Goal: Information Seeking & Learning: Learn about a topic

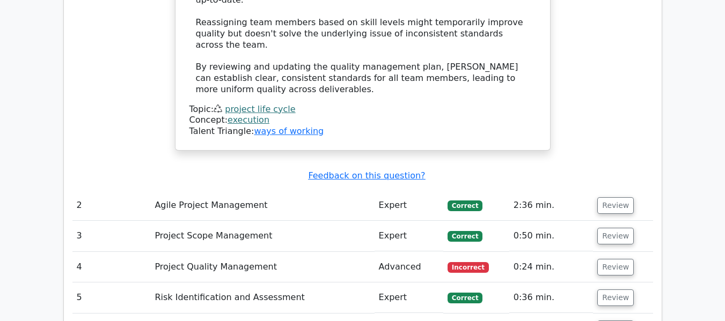
scroll to position [1443, 0]
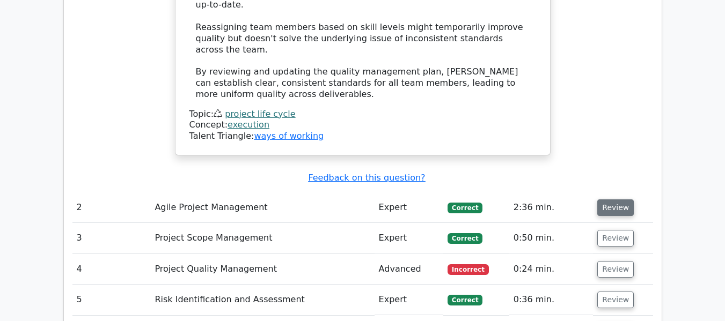
click at [611, 200] on button "Review" at bounding box center [615, 208] width 36 height 17
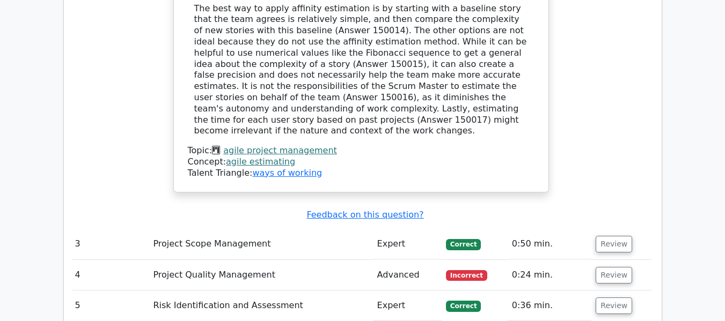
scroll to position [1955, 0]
click at [599, 236] on button "Review" at bounding box center [614, 244] width 36 height 17
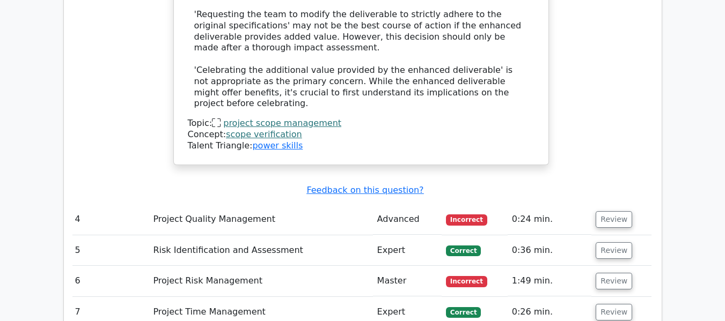
scroll to position [2714, 0]
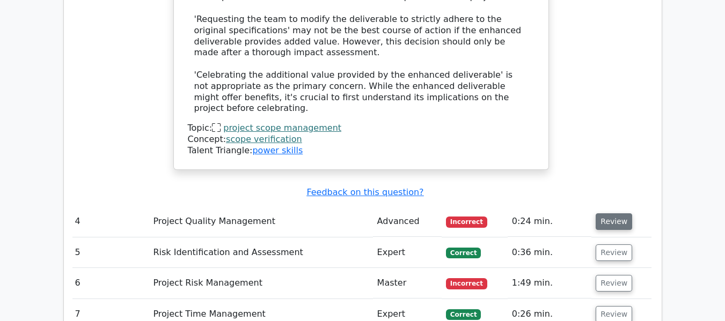
click at [605, 214] on button "Review" at bounding box center [614, 222] width 36 height 17
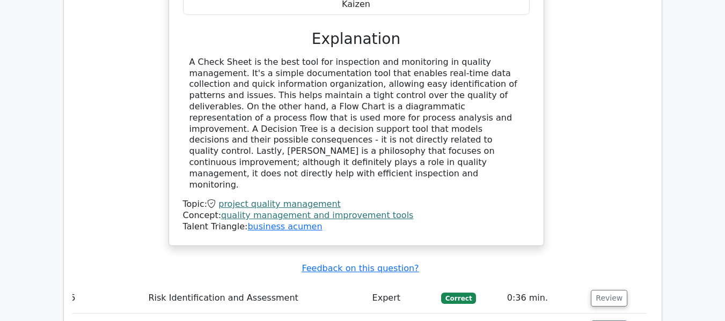
scroll to position [3153, 0]
click at [603, 290] on button "Review" at bounding box center [609, 298] width 36 height 17
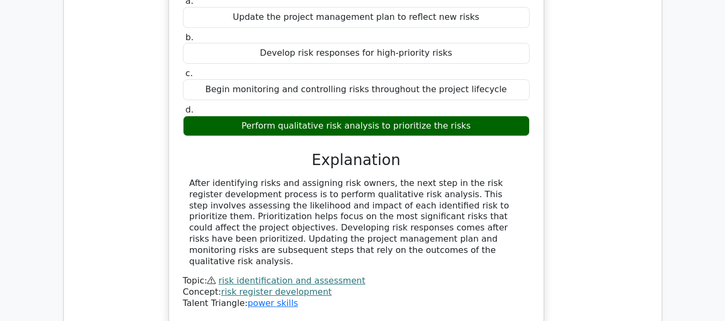
scroll to position [3560, 0]
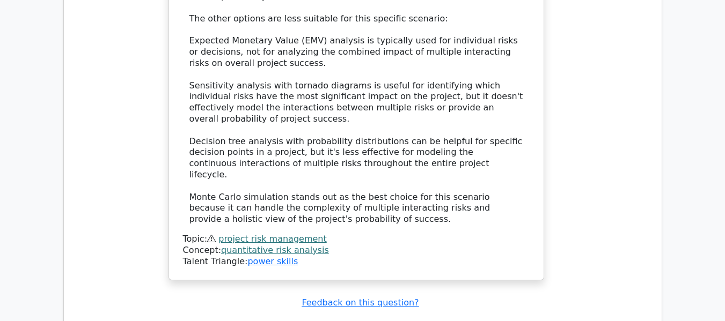
scroll to position [4306, 0]
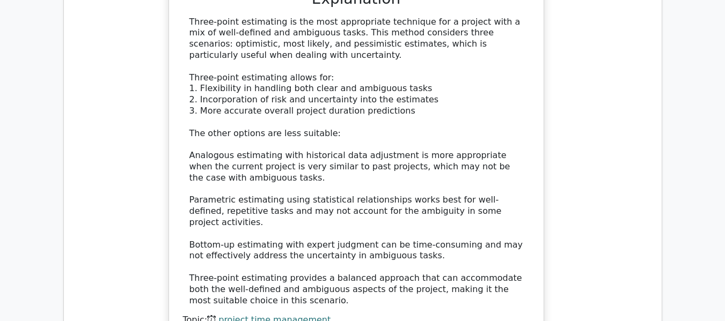
scroll to position [4884, 0]
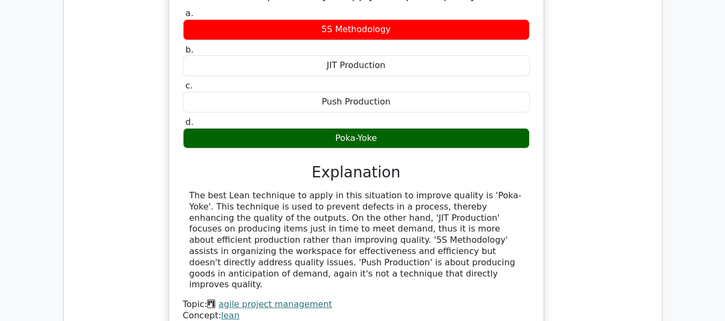
scroll to position [5369, 0]
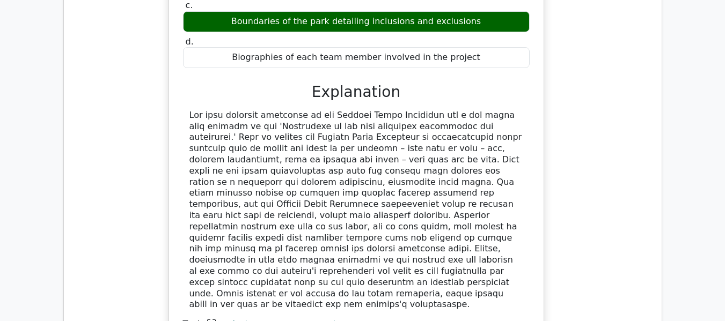
scroll to position [5930, 0]
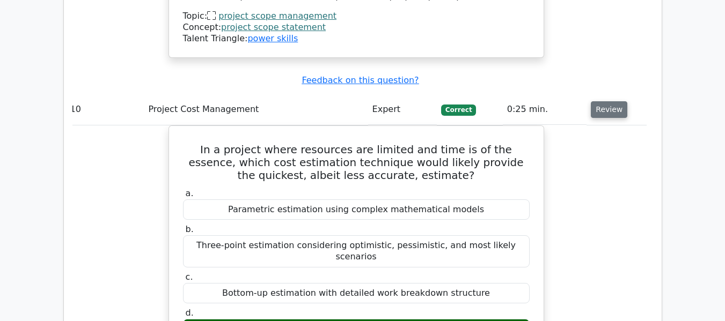
scroll to position [6532, 0]
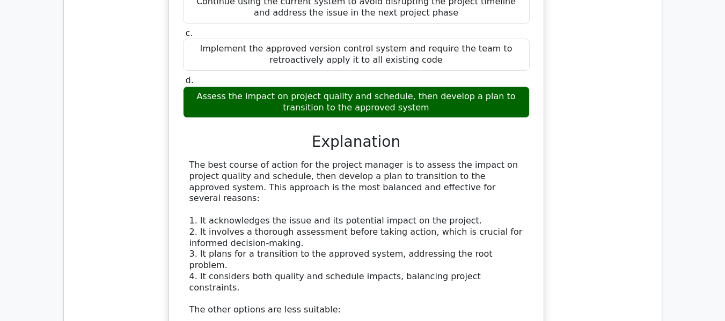
scroll to position [7188, 0]
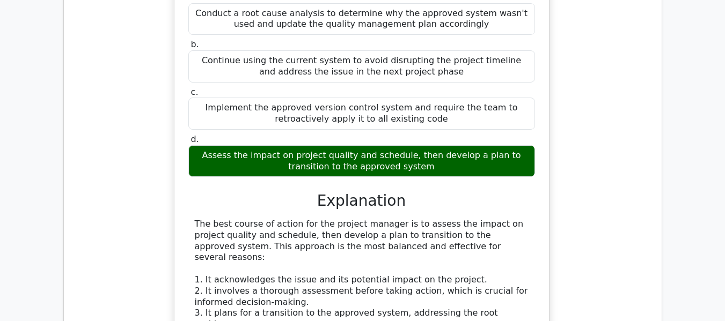
scroll to position [7264, 0]
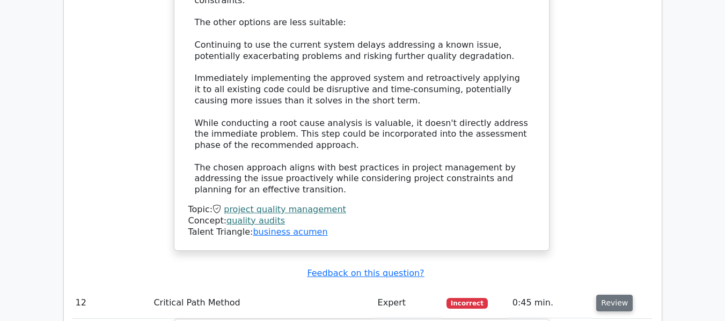
scroll to position [7474, 0]
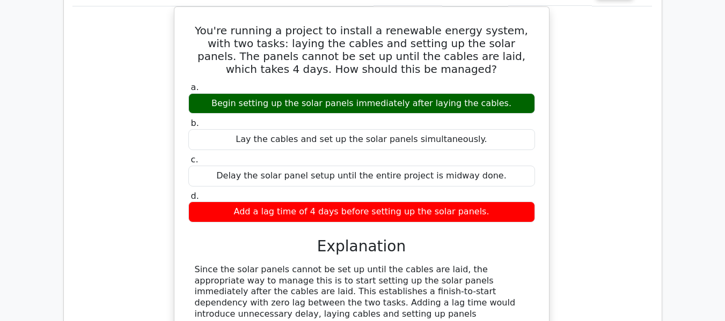
scroll to position [7788, 0]
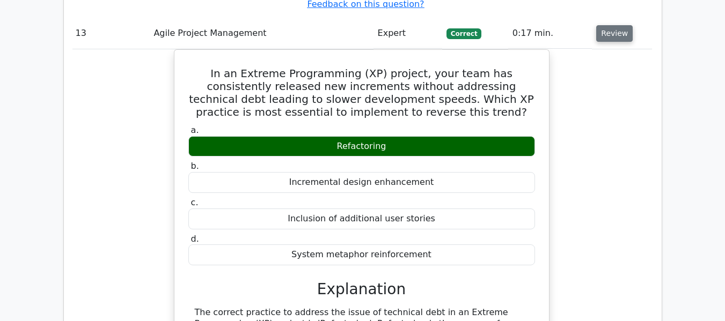
scroll to position [8217, 0]
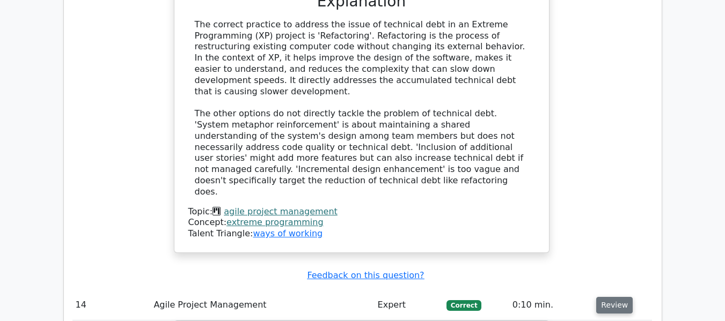
scroll to position [8702, 0]
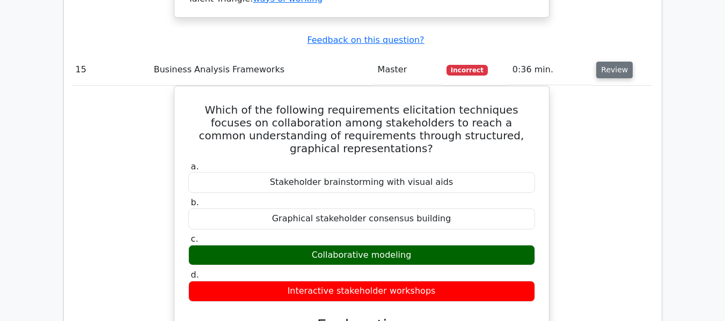
scroll to position [9231, 0]
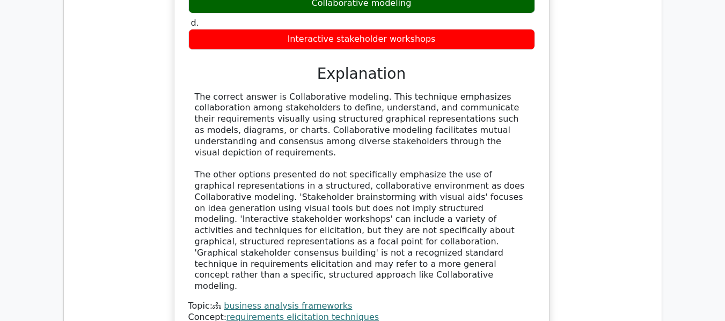
scroll to position [9602, 0]
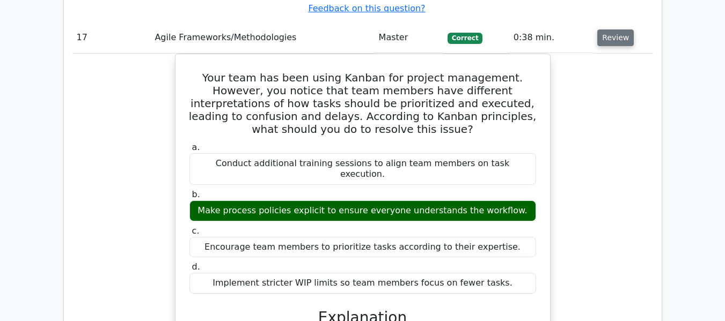
scroll to position [10371, 0]
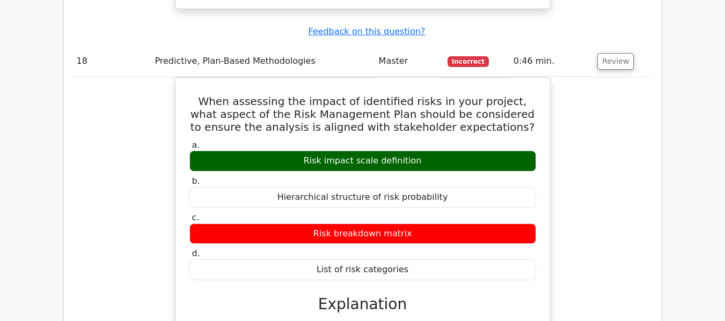
scroll to position [10888, 0]
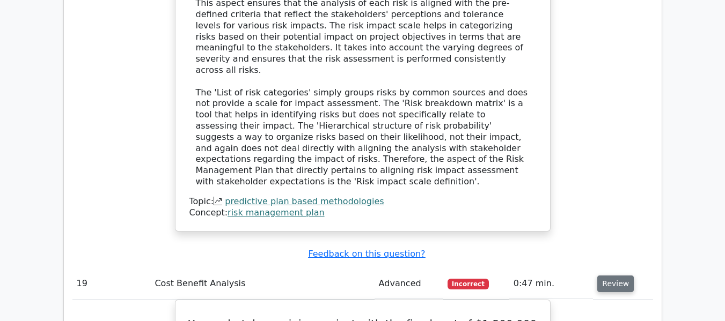
scroll to position [11382, 0]
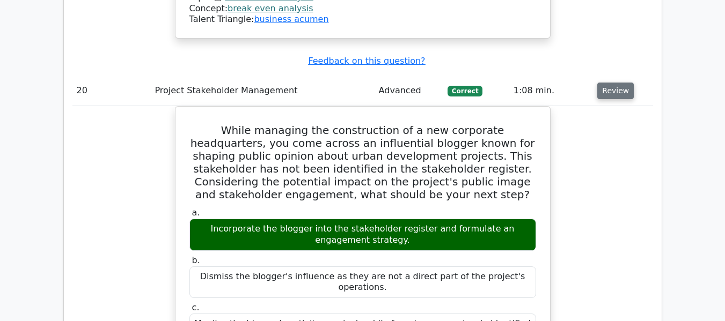
scroll to position [11909, 0]
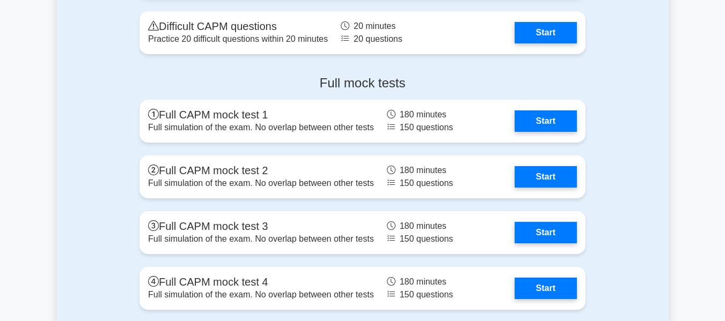
scroll to position [3246, 0]
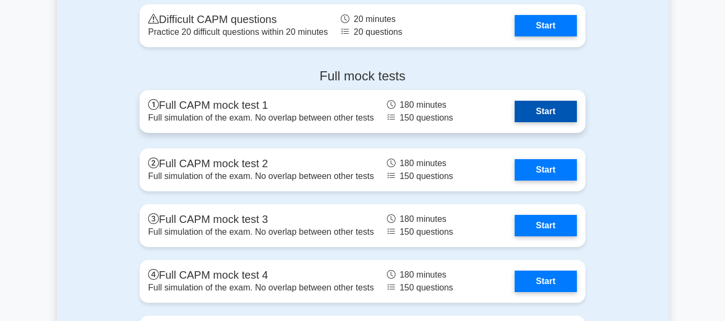
click at [544, 113] on link "Start" at bounding box center [546, 111] width 62 height 21
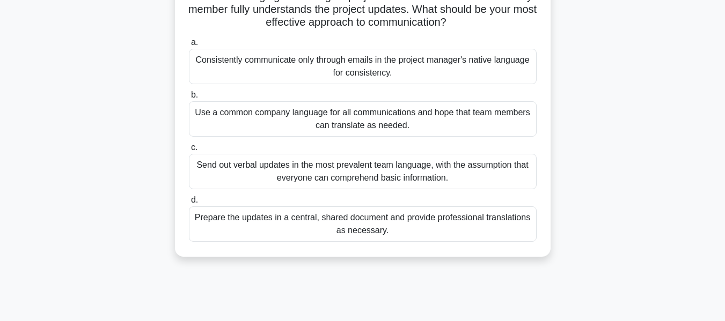
scroll to position [92, 0]
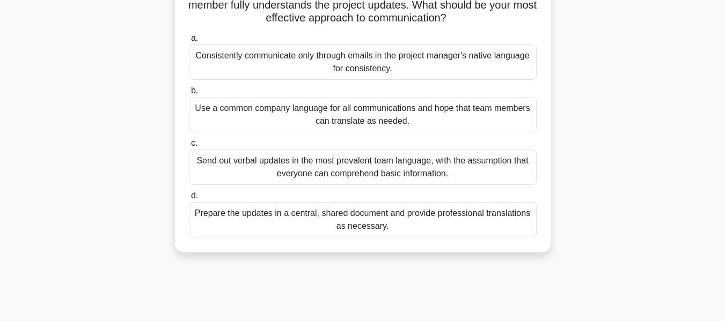
click at [451, 220] on div "Prepare the updates in a central, shared document and provide professional tran…" at bounding box center [363, 219] width 348 height 35
click at [189, 200] on input "d. Prepare the updates in a central, shared document and provide professional t…" at bounding box center [189, 196] width 0 height 7
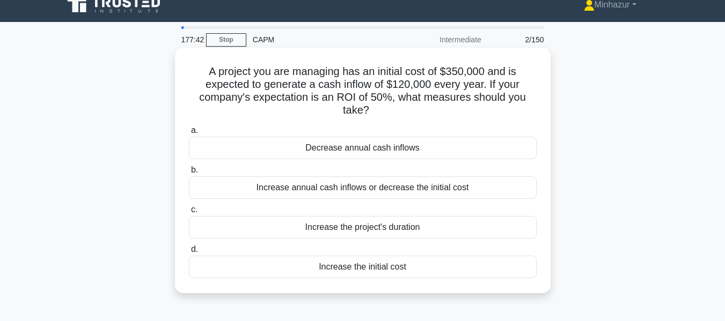
scroll to position [14, 0]
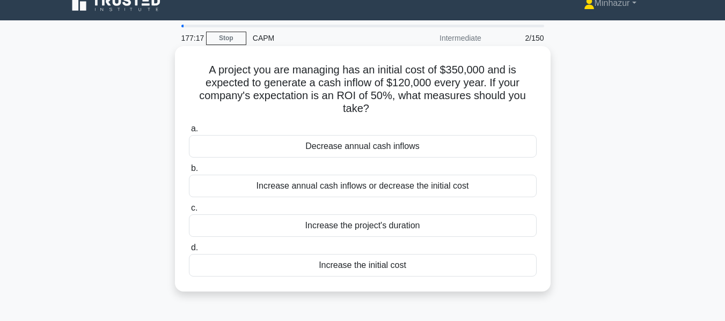
click at [394, 268] on div "Increase the initial cost" at bounding box center [363, 265] width 348 height 23
click at [189, 252] on input "d. Increase the initial cost" at bounding box center [189, 248] width 0 height 7
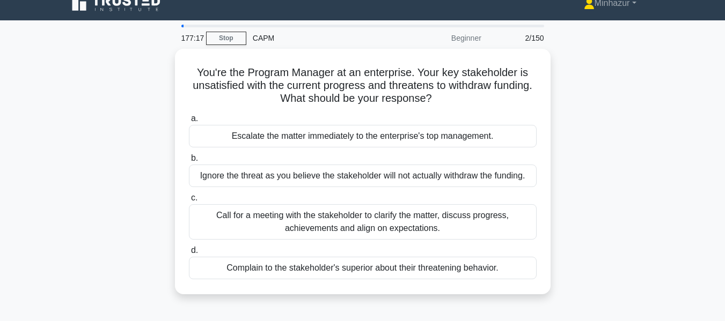
scroll to position [0, 0]
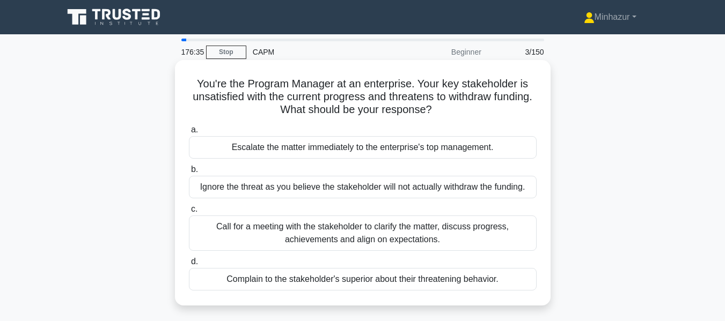
click at [413, 239] on div "Call for a meeting with the stakeholder to clarify the matter, discuss progress…" at bounding box center [363, 233] width 348 height 35
click at [189, 213] on input "c. Call for a meeting with the stakeholder to clarify the matter, discuss progr…" at bounding box center [189, 209] width 0 height 7
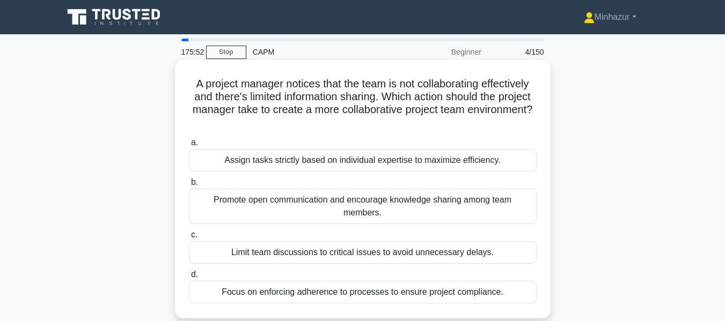
click at [429, 198] on div "Promote open communication and encourage knowledge sharing among team members." at bounding box center [363, 206] width 348 height 35
click at [189, 186] on input "b. Promote open communication and encourage knowledge sharing among team member…" at bounding box center [189, 182] width 0 height 7
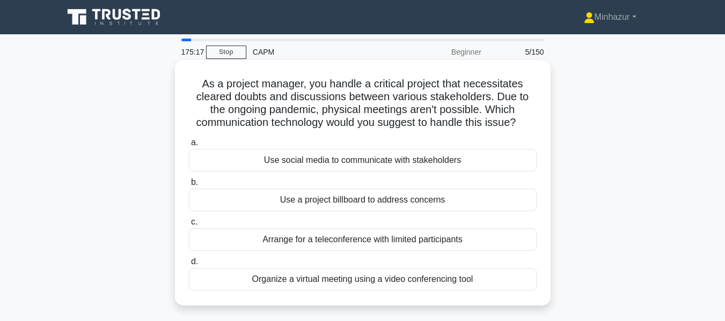
click at [401, 279] on div "Organize a virtual meeting using a video conferencing tool" at bounding box center [363, 279] width 348 height 23
click at [189, 266] on input "d. Organize a virtual meeting using a video conferencing tool" at bounding box center [189, 262] width 0 height 7
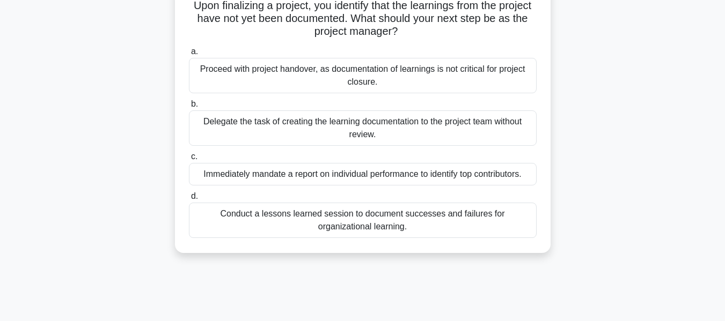
scroll to position [82, 0]
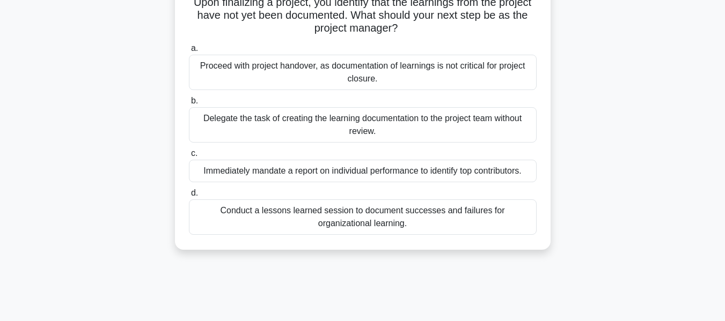
click at [415, 213] on div "Conduct a lessons learned session to document successes and failures for organi…" at bounding box center [363, 217] width 348 height 35
click at [189, 197] on input "d. Conduct a lessons learned session to document successes and failures for org…" at bounding box center [189, 193] width 0 height 7
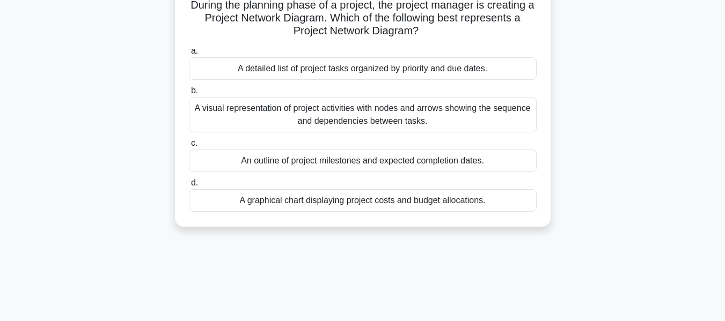
scroll to position [0, 0]
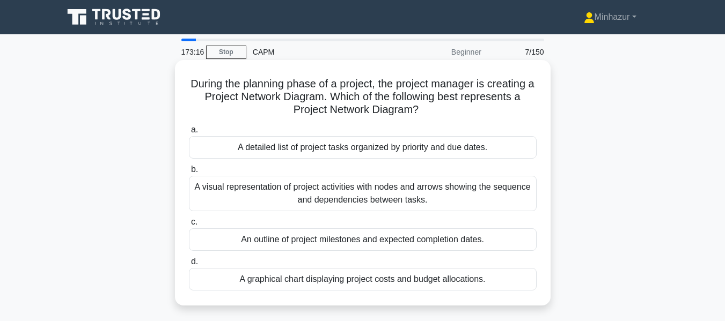
drag, startPoint x: 422, startPoint y: 106, endPoint x: 182, endPoint y: 82, distance: 241.7
click at [182, 82] on div "During the planning phase of a project, the project manager is creating a Proje…" at bounding box center [362, 182] width 367 height 237
copy h5 "During the planning phase of a project, the project manager is creating a Proje…"
click at [356, 195] on div "A visual representation of project activities with nodes and arrows showing the…" at bounding box center [363, 193] width 348 height 35
click at [189, 173] on input "b. A visual representation of project activities with nodes and arrows showing …" at bounding box center [189, 169] width 0 height 7
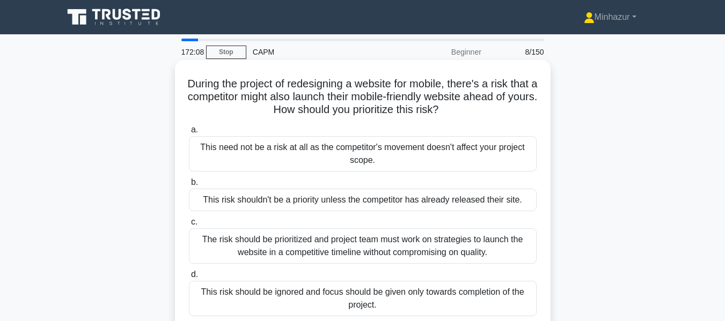
click at [340, 241] on div "The risk should be prioritized and project team must work on strategies to laun…" at bounding box center [363, 246] width 348 height 35
click at [189, 226] on input "c. The risk should be prioritized and project team must work on strategies to l…" at bounding box center [189, 222] width 0 height 7
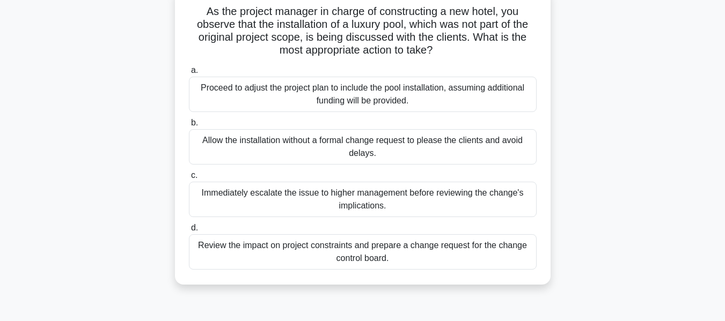
scroll to position [77, 0]
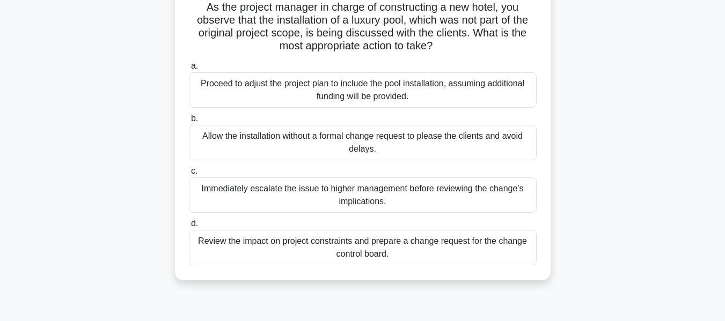
click at [365, 258] on div "Review the impact on project constraints and prepare a change request for the c…" at bounding box center [363, 247] width 348 height 35
click at [189, 228] on input "d. Review the impact on project constraints and prepare a change request for th…" at bounding box center [189, 224] width 0 height 7
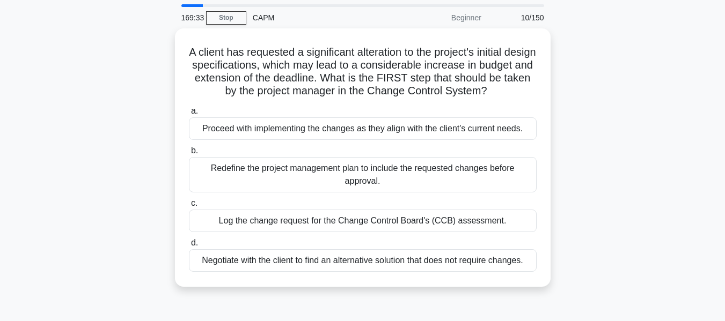
scroll to position [36, 0]
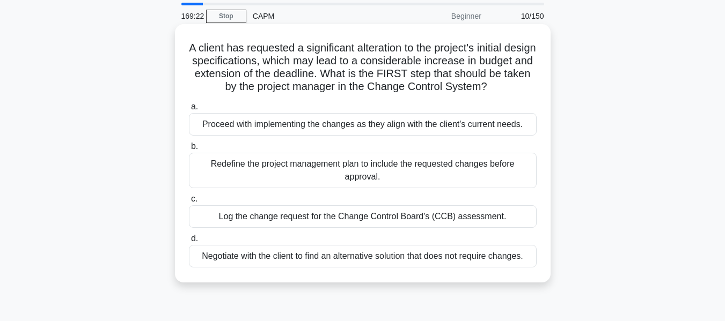
click at [427, 228] on div "Log the change request for the Change Control Board's (CCB) assessment." at bounding box center [363, 217] width 348 height 23
click at [189, 203] on input "c. Log the change request for the Change Control Board's (CCB) assessment." at bounding box center [189, 199] width 0 height 7
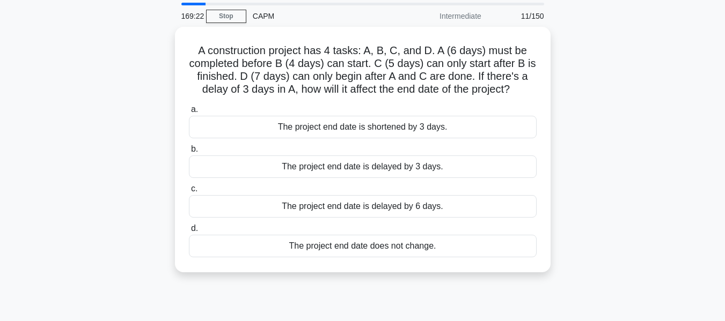
scroll to position [0, 0]
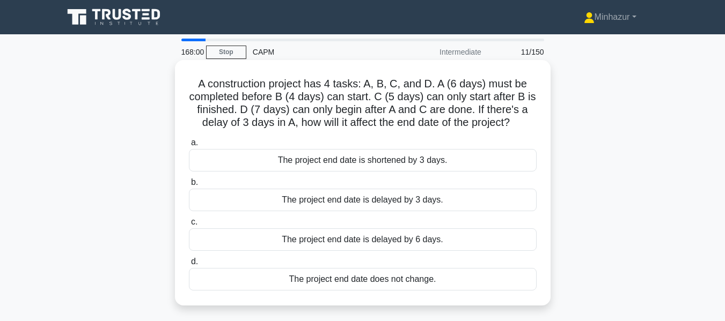
click at [387, 200] on div "The project end date is delayed by 3 days." at bounding box center [363, 200] width 348 height 23
click at [189, 186] on input "b. The project end date is delayed by 3 days." at bounding box center [189, 182] width 0 height 7
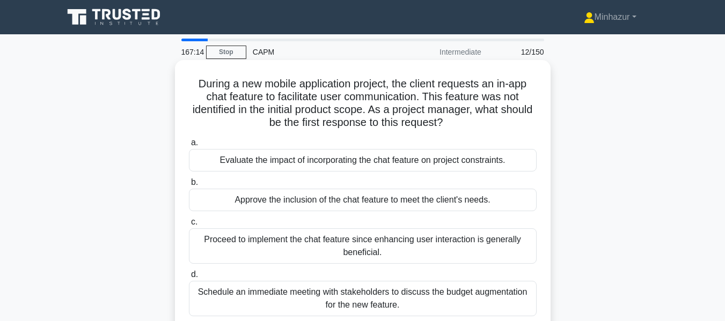
click at [352, 157] on div "Evaluate the impact of incorporating the chat feature on project constraints." at bounding box center [363, 160] width 348 height 23
click at [189, 147] on input "a. Evaluate the impact of incorporating the chat feature on project constraints." at bounding box center [189, 143] width 0 height 7
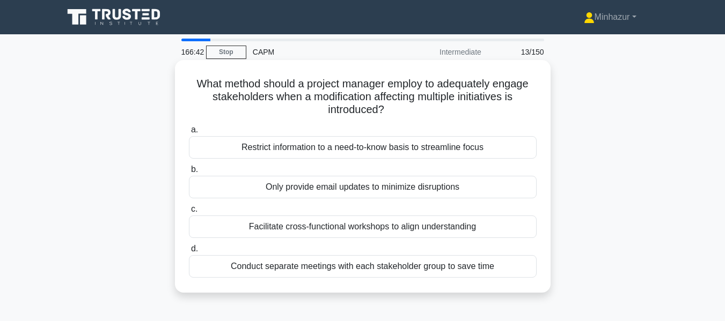
click at [376, 228] on div "Facilitate cross-functional workshops to align understanding" at bounding box center [363, 227] width 348 height 23
click at [189, 213] on input "c. Facilitate cross-functional workshops to align understanding" at bounding box center [189, 209] width 0 height 7
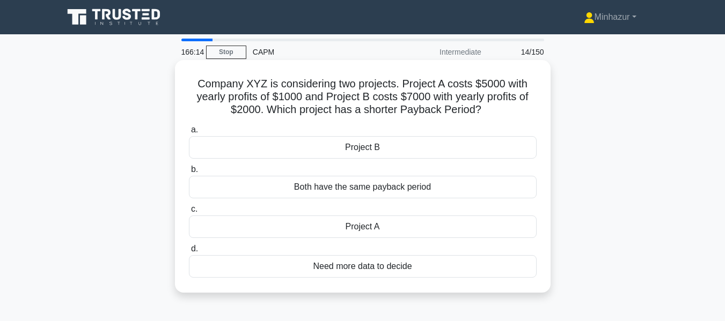
click at [382, 147] on div "Project B" at bounding box center [363, 147] width 348 height 23
click at [189, 134] on input "a. Project B" at bounding box center [189, 130] width 0 height 7
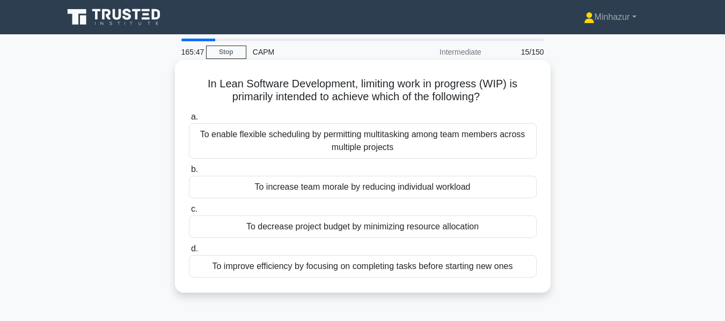
click at [392, 271] on div "To improve efficiency by focusing on completing tasks before starting new ones" at bounding box center [363, 266] width 348 height 23
click at [189, 253] on input "d. To improve efficiency by focusing on completing tasks before starting new on…" at bounding box center [189, 249] width 0 height 7
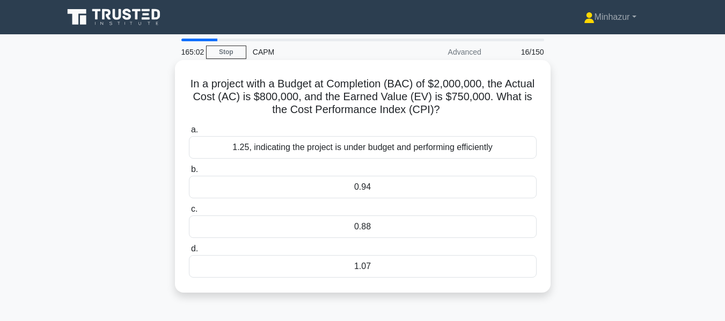
drag, startPoint x: 200, startPoint y: 83, endPoint x: 468, endPoint y: 111, distance: 269.8
click at [468, 111] on h5 "In a project with a Budget at Completion (BAC) of $2,000,000, the Actual Cost (…" at bounding box center [363, 97] width 350 height 40
copy h5 "In a project with a Budget at Completion (BAC) of $2,000,000, the Actual Cost (…"
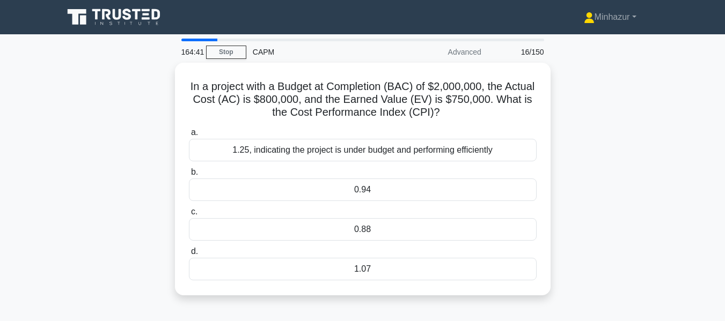
click at [602, 115] on div "In a project with a Budget at Completion (BAC) of $2,000,000, the Actual Cost (…" at bounding box center [363, 186] width 612 height 246
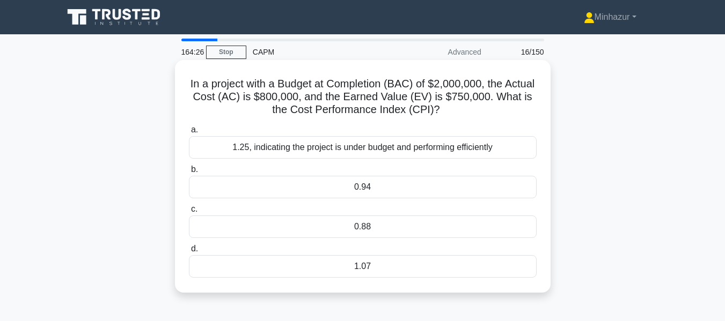
click at [399, 192] on div "0.94" at bounding box center [363, 187] width 348 height 23
click at [189, 173] on input "b. 0.94" at bounding box center [189, 169] width 0 height 7
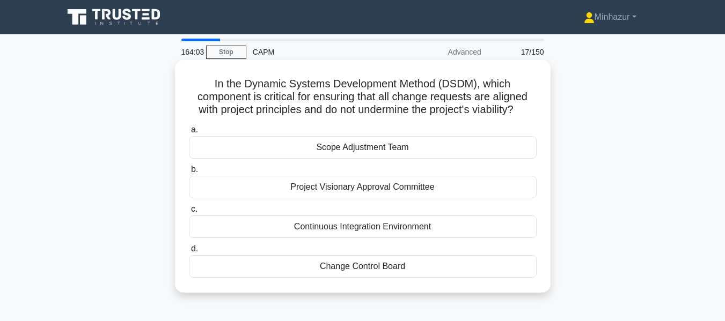
click at [394, 226] on div "Continuous Integration Environment" at bounding box center [363, 227] width 348 height 23
click at [189, 213] on input "c. Continuous Integration Environment" at bounding box center [189, 209] width 0 height 7
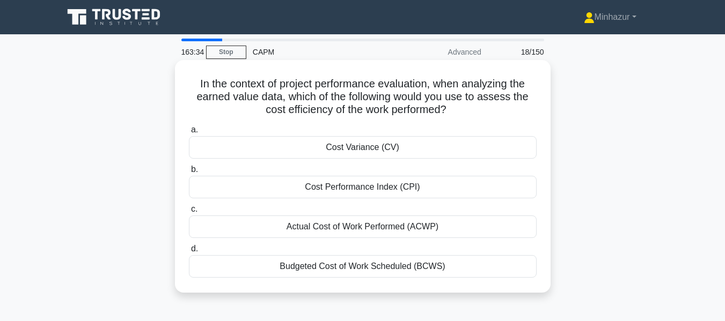
click at [367, 185] on div "Cost Performance Index (CPI)" at bounding box center [363, 187] width 348 height 23
click at [189, 173] on input "b. Cost Performance Index (CPI)" at bounding box center [189, 169] width 0 height 7
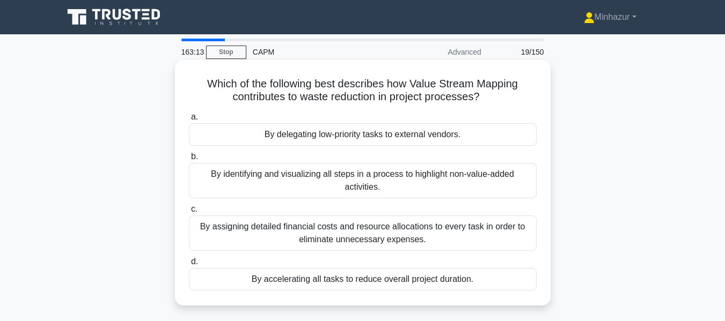
click at [473, 177] on div "By identifying and visualizing all steps in a process to highlight non-value-ad…" at bounding box center [363, 180] width 348 height 35
click at [189, 160] on input "b. By identifying and visualizing all steps in a process to highlight non-value…" at bounding box center [189, 156] width 0 height 7
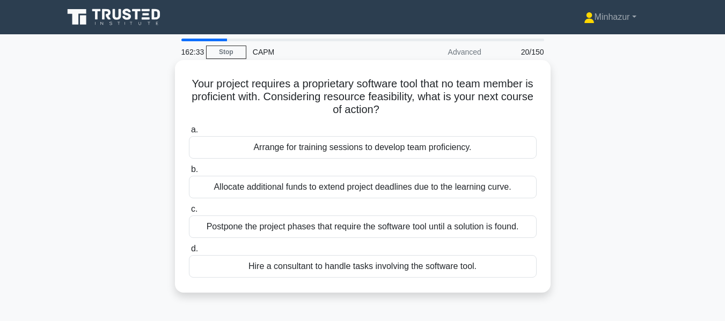
click at [399, 148] on div "Arrange for training sessions to develop team proficiency." at bounding box center [363, 147] width 348 height 23
click at [189, 134] on input "a. Arrange for training sessions to develop team proficiency." at bounding box center [189, 130] width 0 height 7
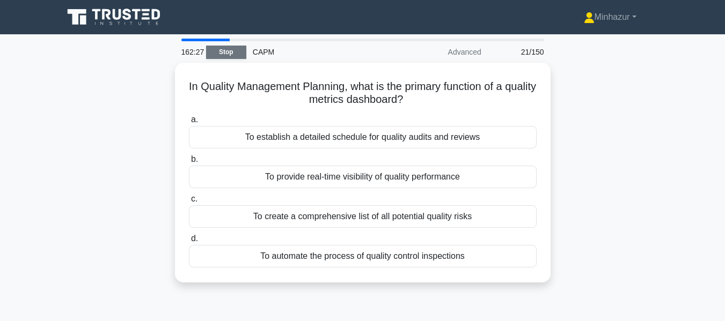
click at [226, 46] on link "Stop" at bounding box center [226, 52] width 40 height 13
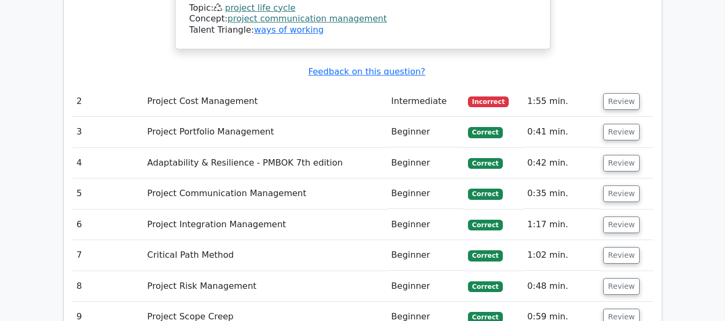
scroll to position [1386, 0]
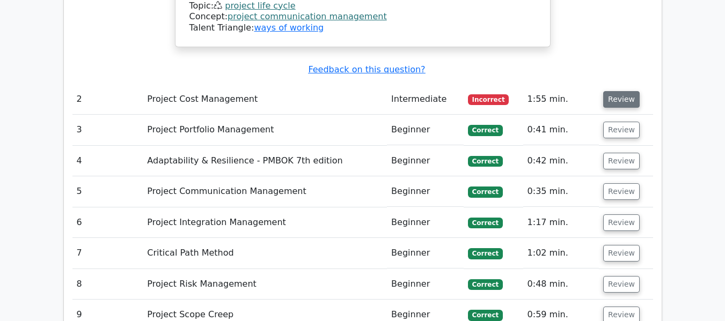
click at [603, 91] on button "Review" at bounding box center [621, 99] width 36 height 17
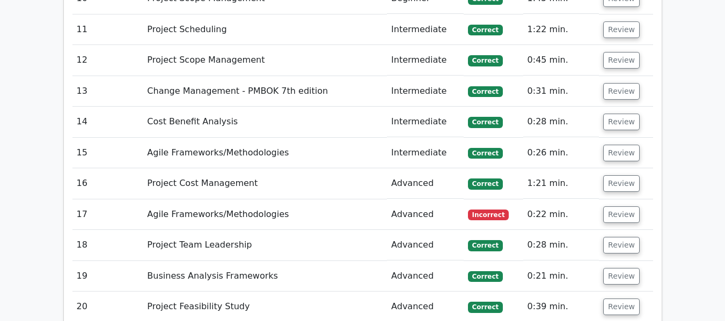
scroll to position [2231, 0]
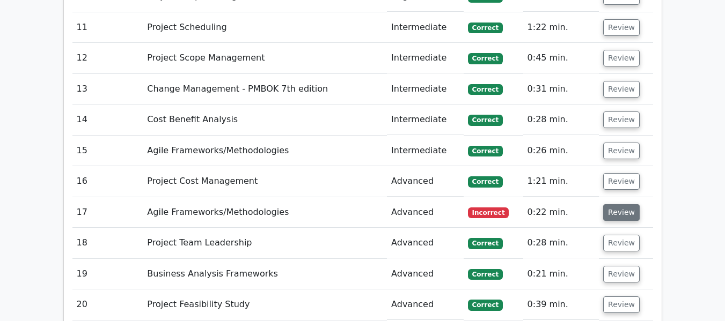
click at [630, 204] on button "Review" at bounding box center [621, 212] width 36 height 17
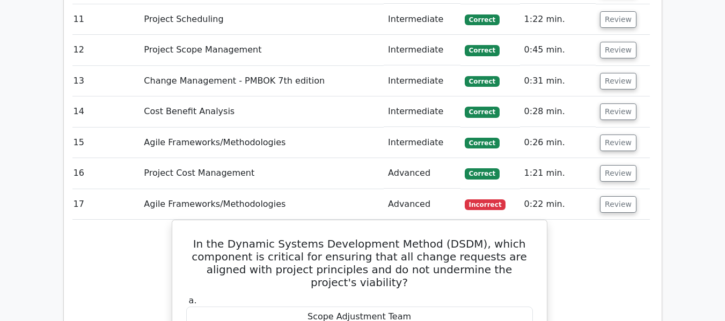
scroll to position [2238, 0]
